Goal: Check status

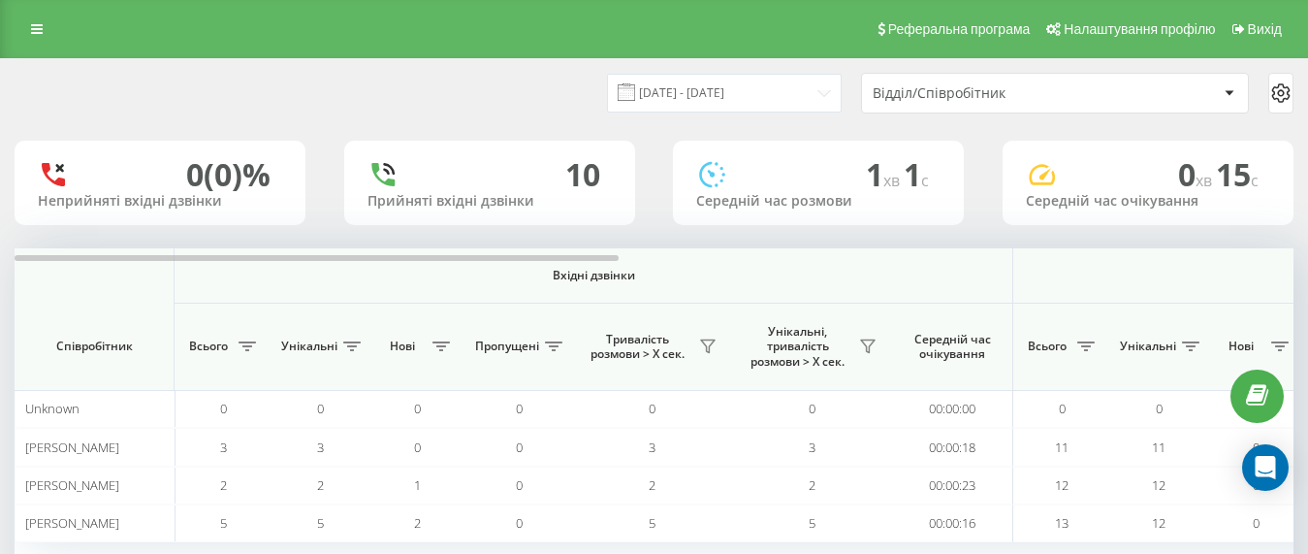
scroll to position [129, 0]
